Goal: Navigation & Orientation: Find specific page/section

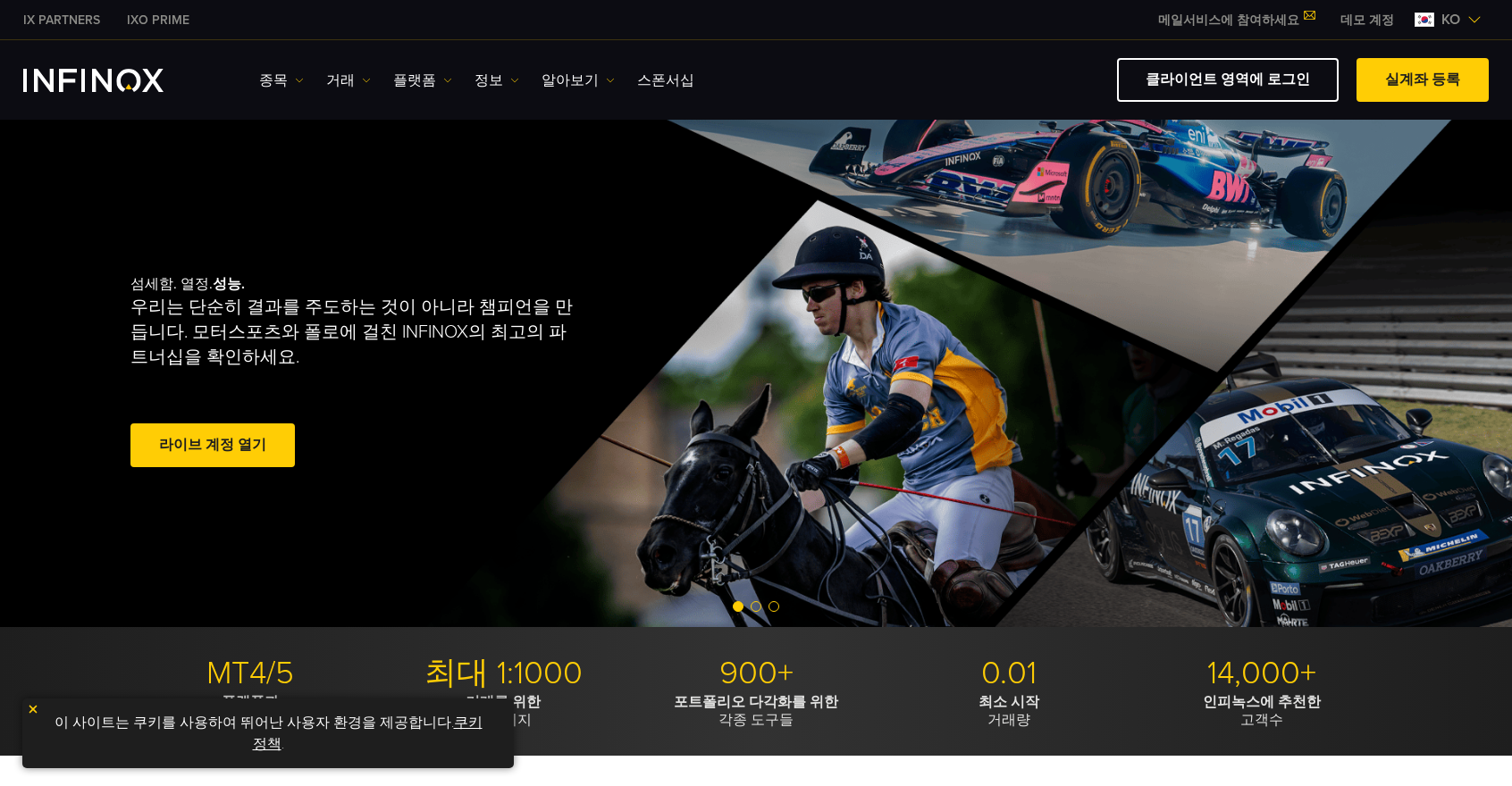
click at [431, 83] on link "플랫폼" at bounding box center [423, 80] width 59 height 21
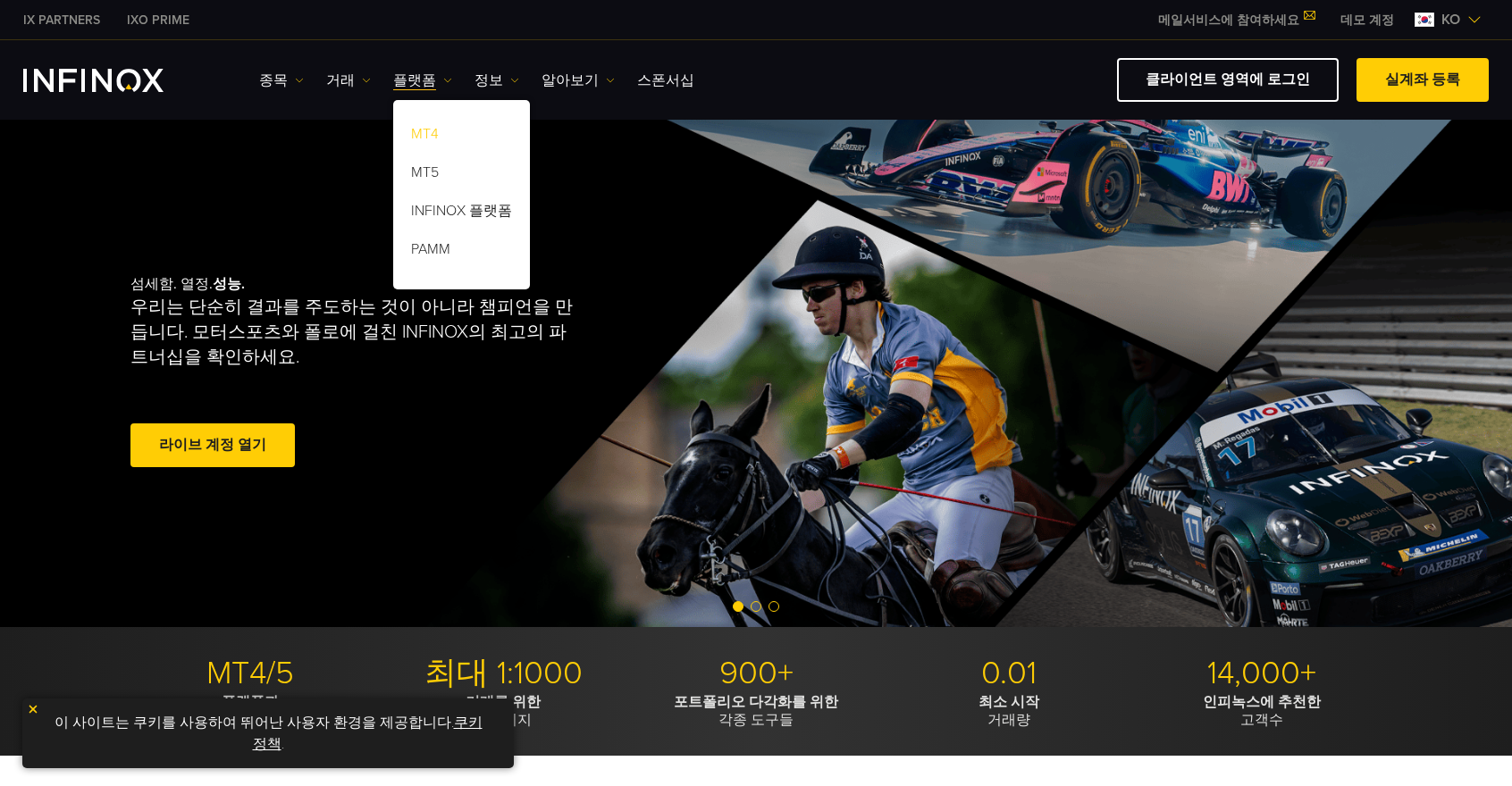
click at [422, 132] on link "MT4" at bounding box center [461, 137] width 137 height 39
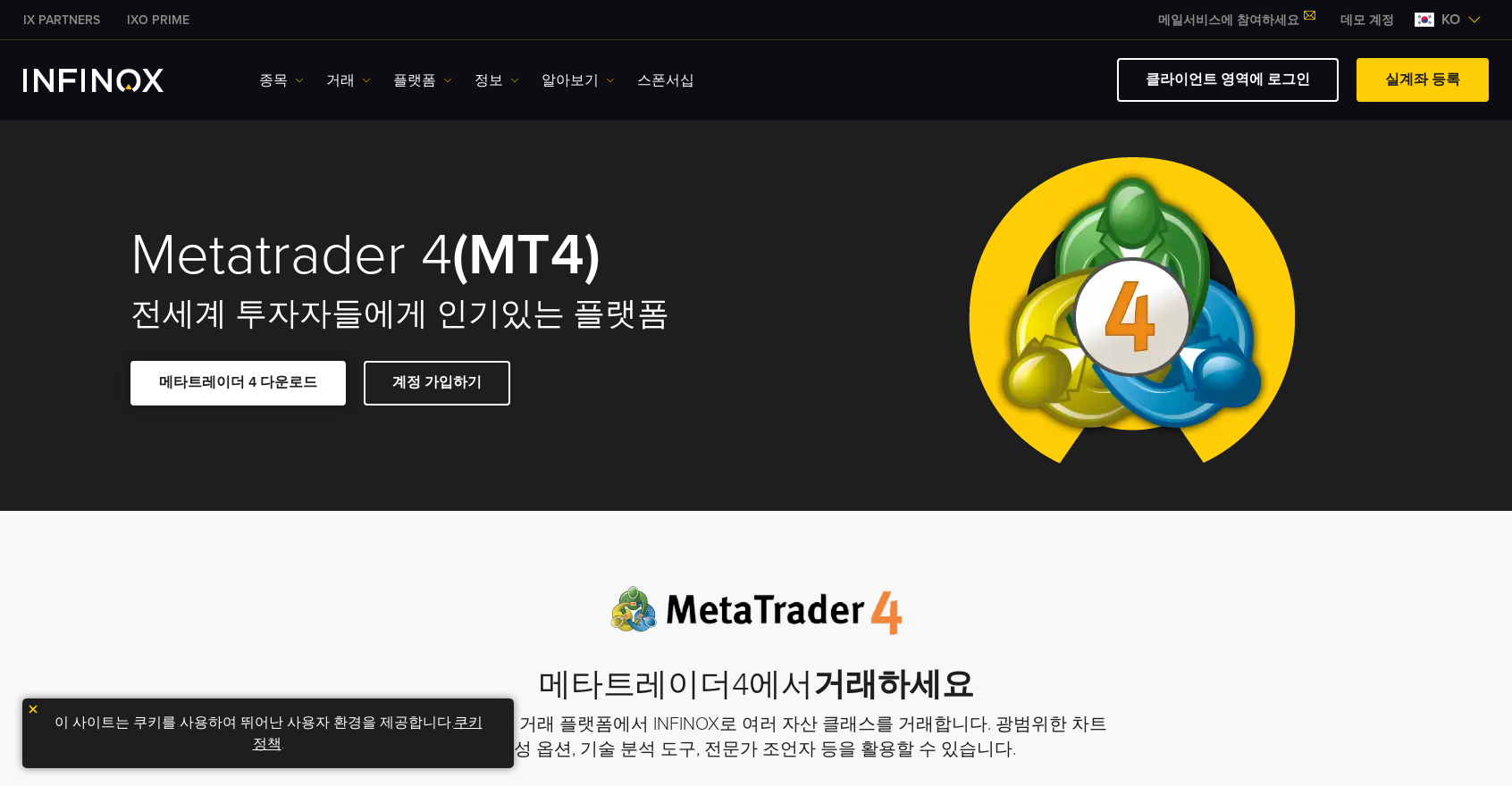
click at [239, 383] on span at bounding box center [239, 383] width 0 height 0
